Goal: Task Accomplishment & Management: Complete application form

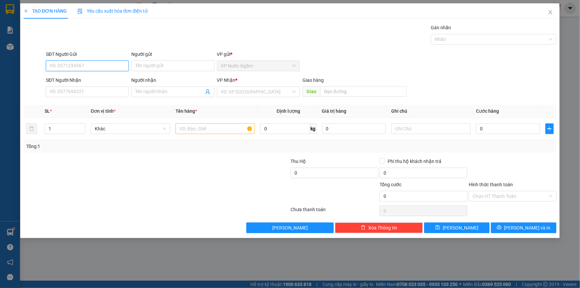
click at [88, 65] on input "SĐT Người Gửi" at bounding box center [87, 65] width 83 height 11
click at [86, 67] on input "SĐT Người Gửi" at bounding box center [87, 65] width 83 height 11
click at [90, 66] on input "SĐT Người Gửi" at bounding box center [87, 65] width 83 height 11
drag, startPoint x: 90, startPoint y: 66, endPoint x: 84, endPoint y: 63, distance: 6.7
click at [84, 63] on input "SĐT Người Gửi" at bounding box center [87, 65] width 83 height 11
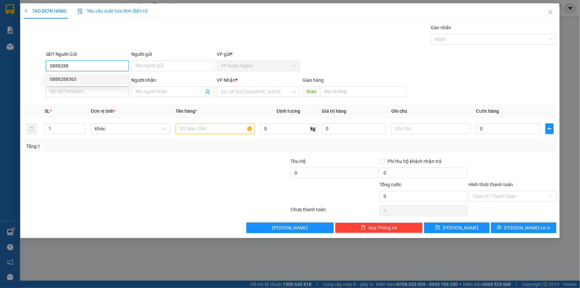
click at [72, 76] on div "0888288363" at bounding box center [87, 78] width 75 height 7
type input "0888288363"
type input "0941736167"
type input "2.200.000"
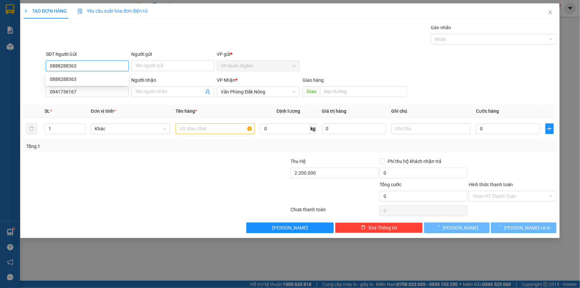
type input "250.000"
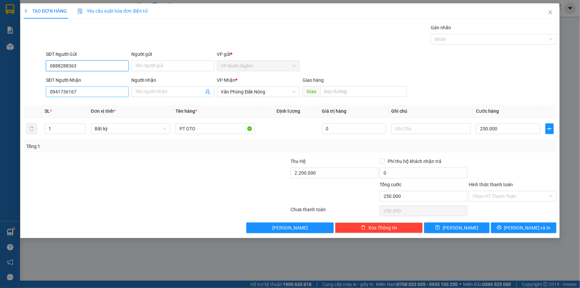
type input "0888288363"
drag, startPoint x: 88, startPoint y: 90, endPoint x: 25, endPoint y: 94, distance: 63.3
click at [23, 93] on div "SĐT Người Nhận 0941736167 Người nhận Tên người nhận VP Nhận * Văn Phòng Đăk Nôn…" at bounding box center [290, 87] width 534 height 23
type input "0963742779"
click at [101, 106] on div "0963742779 - [PERSON_NAME]" at bounding box center [87, 104] width 75 height 7
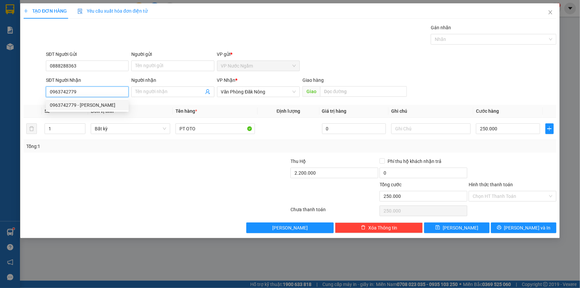
type input "KHÁNH"
type input "0"
type input "600.000"
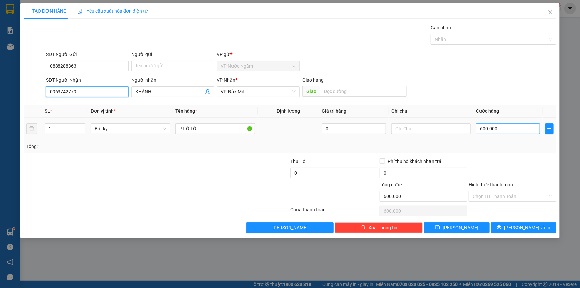
type input "0963742779"
drag, startPoint x: 483, startPoint y: 130, endPoint x: 481, endPoint y: 126, distance: 4.5
click at [482, 129] on input "600.000" at bounding box center [508, 128] width 64 height 11
type input "1"
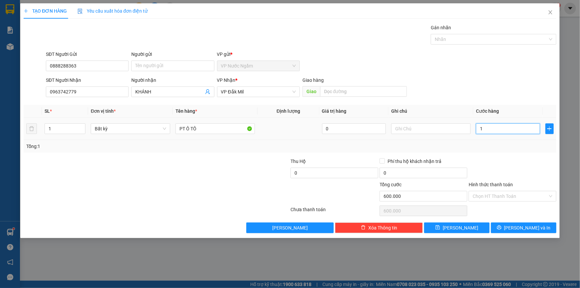
type input "1"
type input "15"
type input "150"
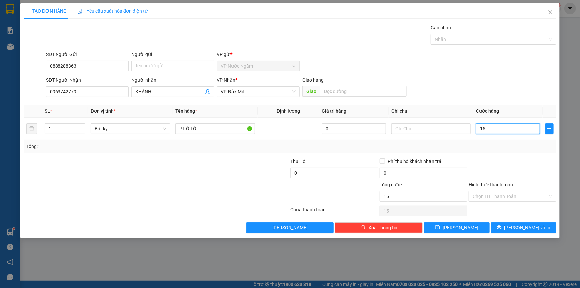
type input "150"
type input "1.500"
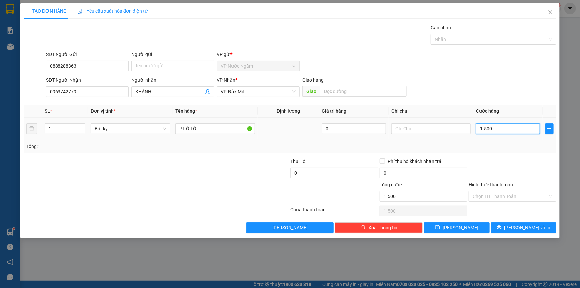
type input "15.000"
type input "150.000"
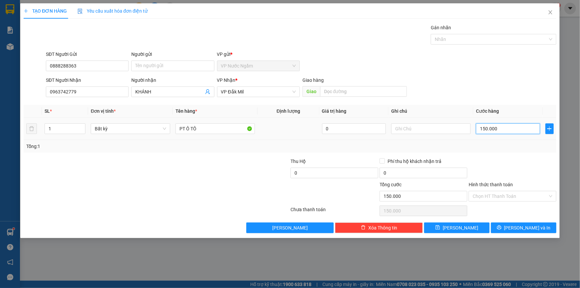
type input "1.500.000"
type input "150.000"
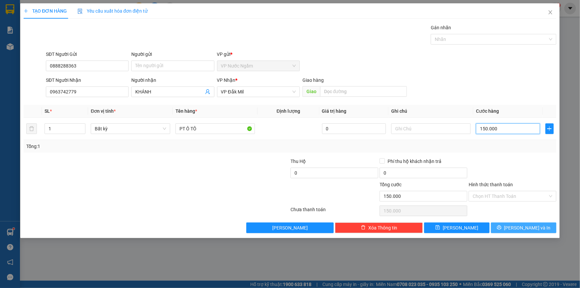
type input "150.000"
click at [525, 222] on button "[PERSON_NAME] và In" at bounding box center [523, 227] width 65 height 11
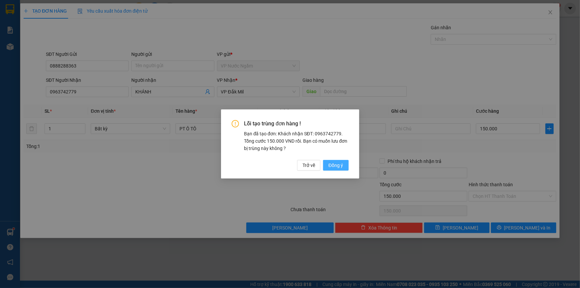
click at [344, 164] on button "Đồng ý" at bounding box center [335, 165] width 25 height 11
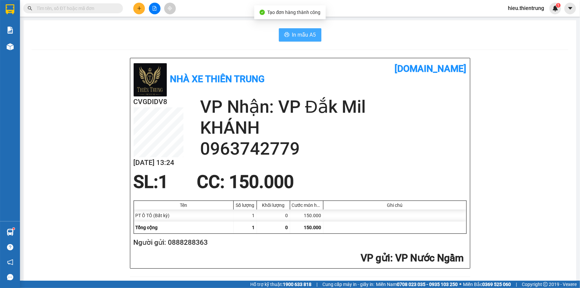
click at [294, 33] on span "In mẫu A5" at bounding box center [304, 35] width 24 height 8
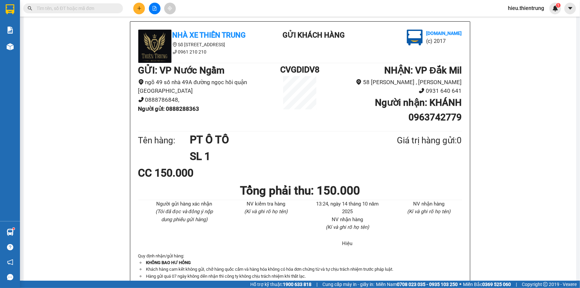
scroll to position [263, 0]
